Goal: Go to known website: Access a specific website the user already knows

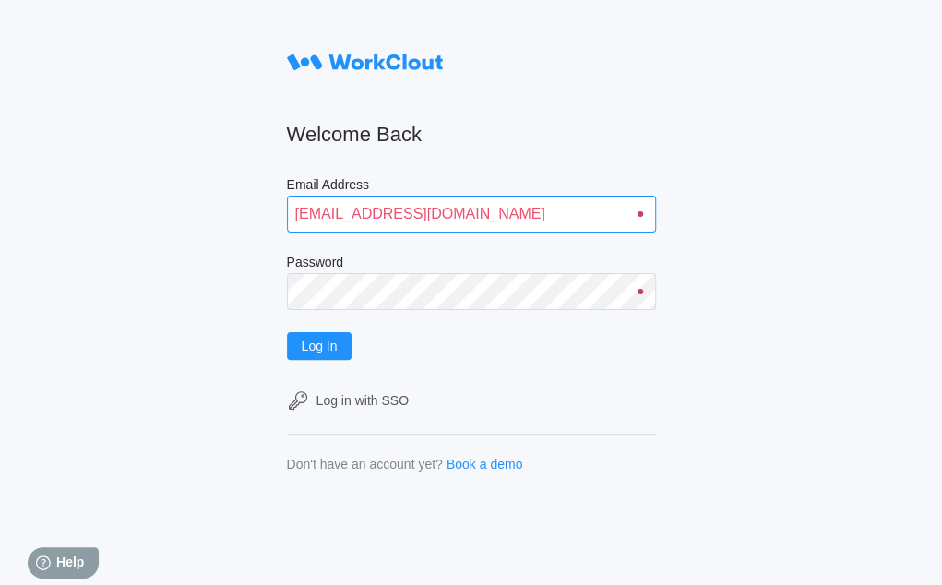
type input "quadristi@simcona.com"
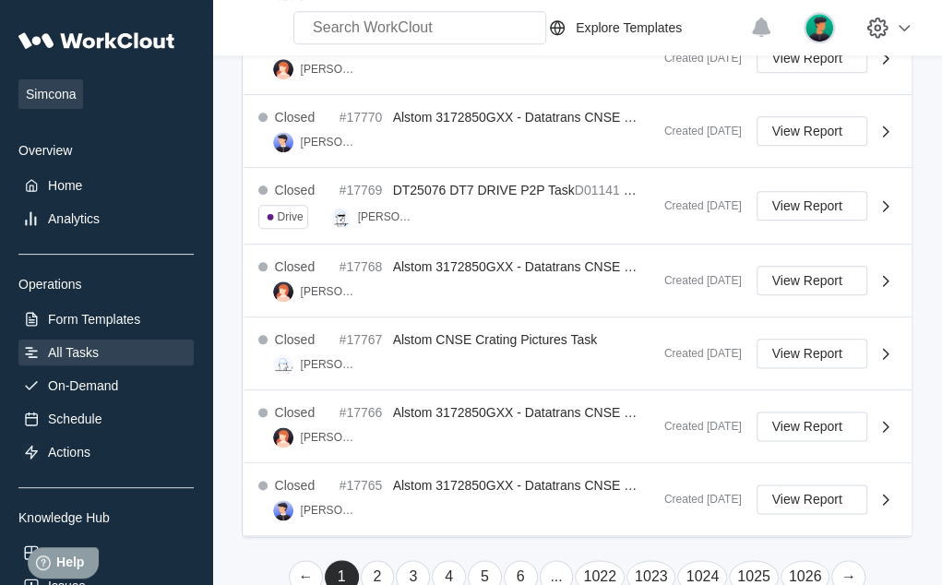
scroll to position [698, 0]
